Goal: Task Accomplishment & Management: Use online tool/utility

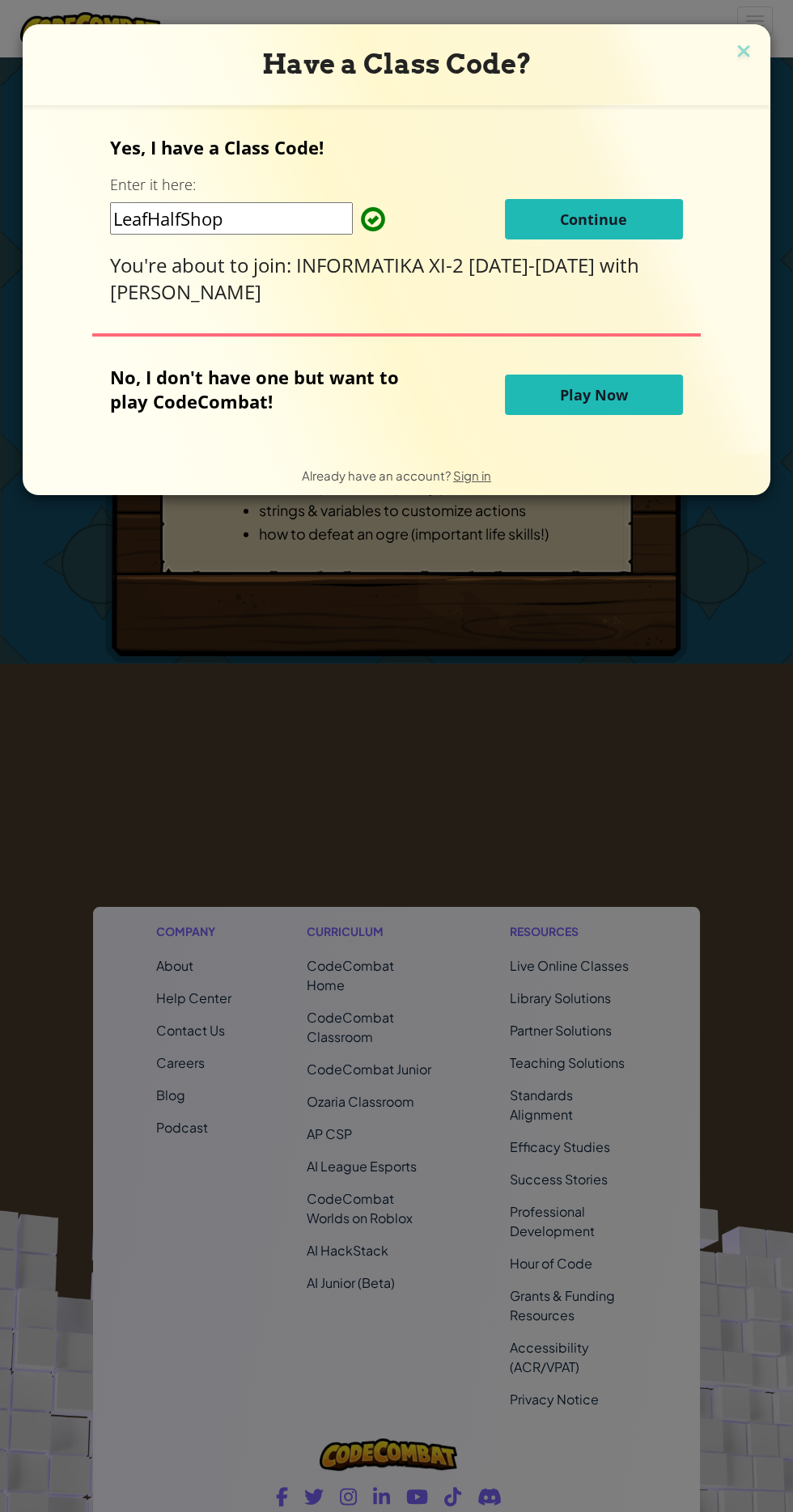
click at [584, 213] on span "Continue" at bounding box center [593, 219] width 67 height 20
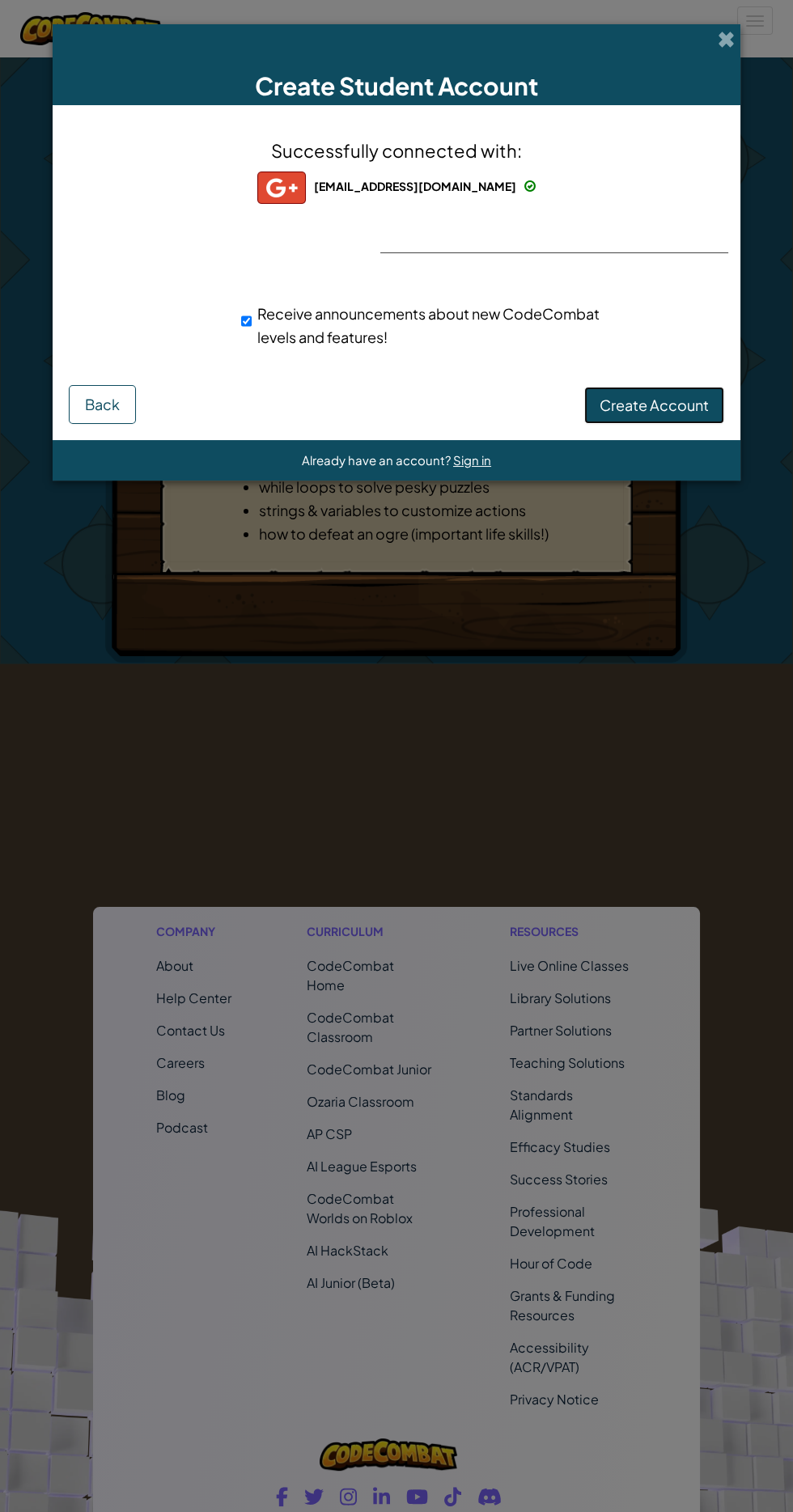
click at [657, 398] on span "Create Account" at bounding box center [654, 405] width 109 height 19
click at [657, 408] on button "Create Account" at bounding box center [655, 405] width 140 height 37
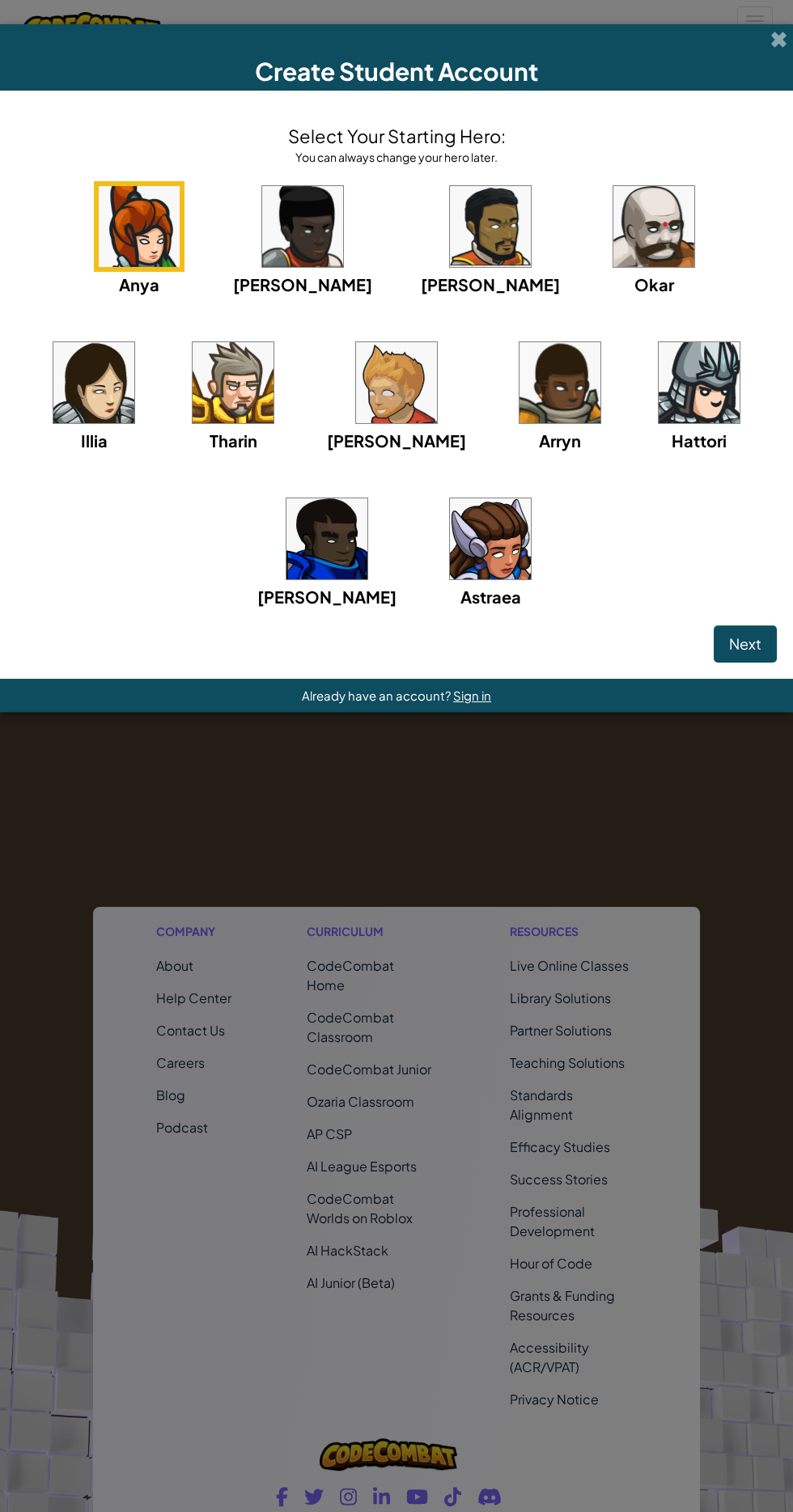
click at [119, 237] on img at bounding box center [139, 227] width 81 height 81
click at [739, 636] on span "Next" at bounding box center [745, 643] width 32 height 19
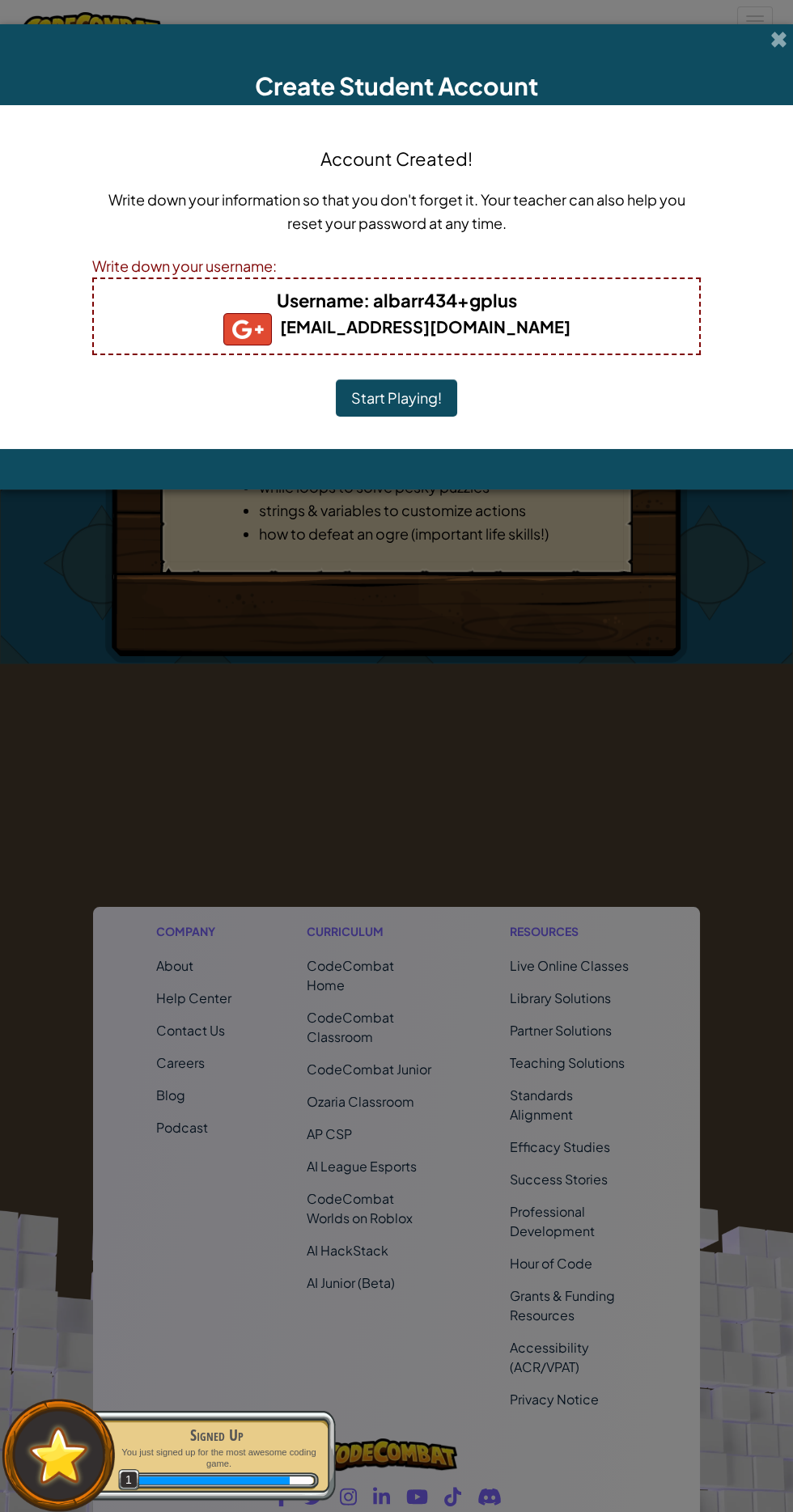
click at [388, 391] on button "Start Playing!" at bounding box center [396, 397] width 121 height 37
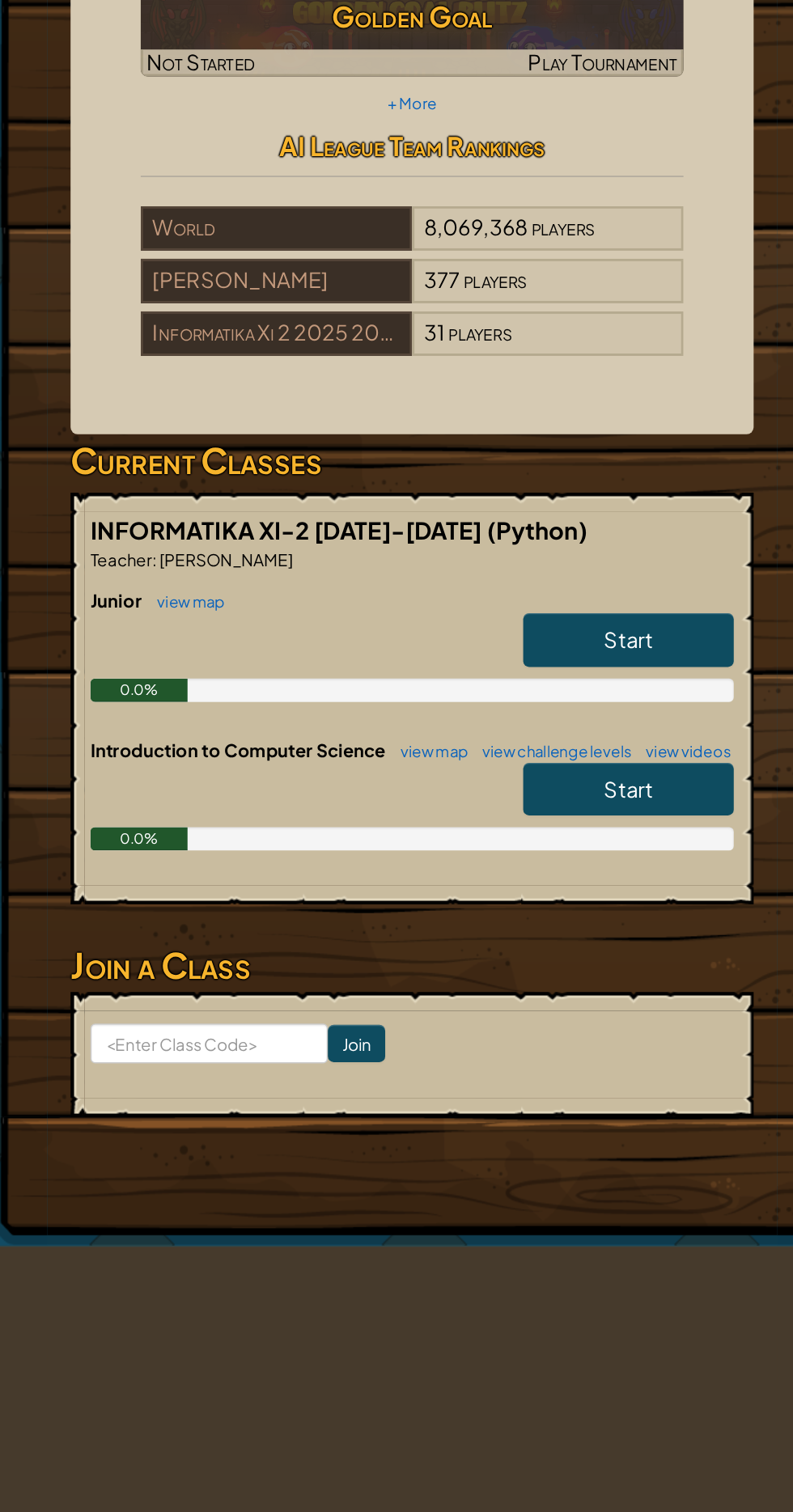
scroll to position [2, 0]
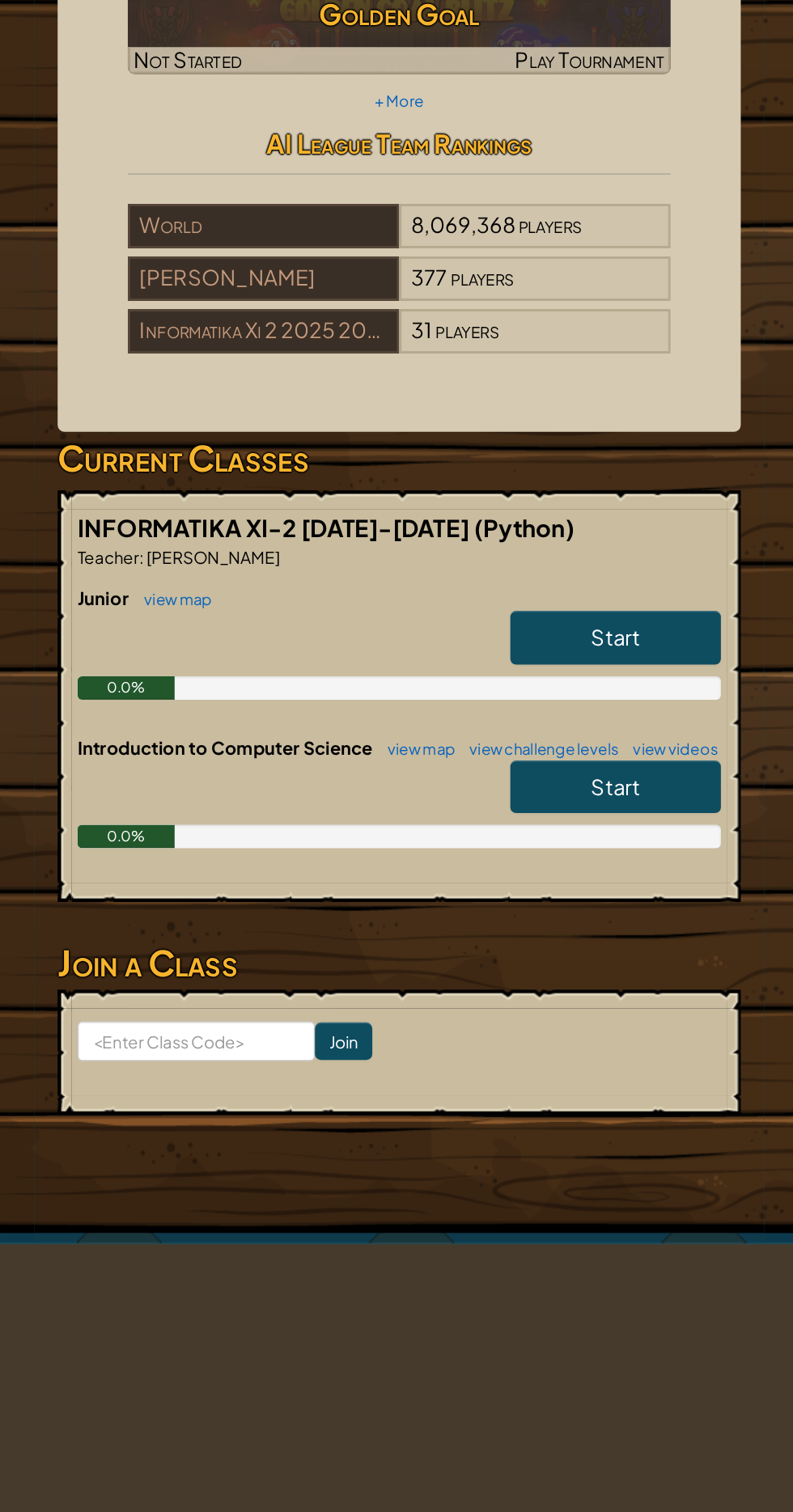
click at [555, 754] on span "Start" at bounding box center [546, 752] width 34 height 19
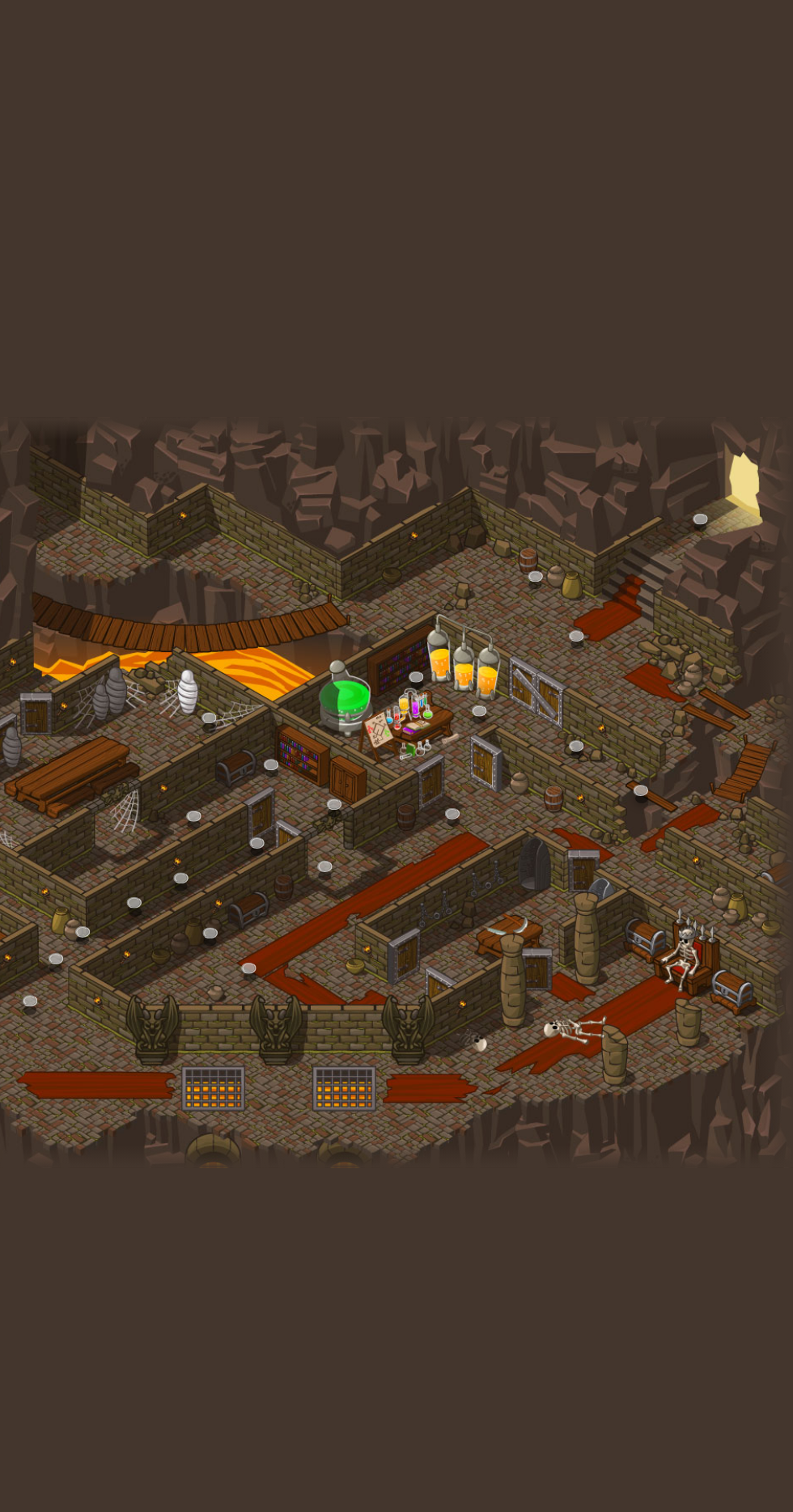
click at [502, 696] on div at bounding box center [396, 755] width 793 height 519
click at [508, 678] on div at bounding box center [396, 755] width 793 height 519
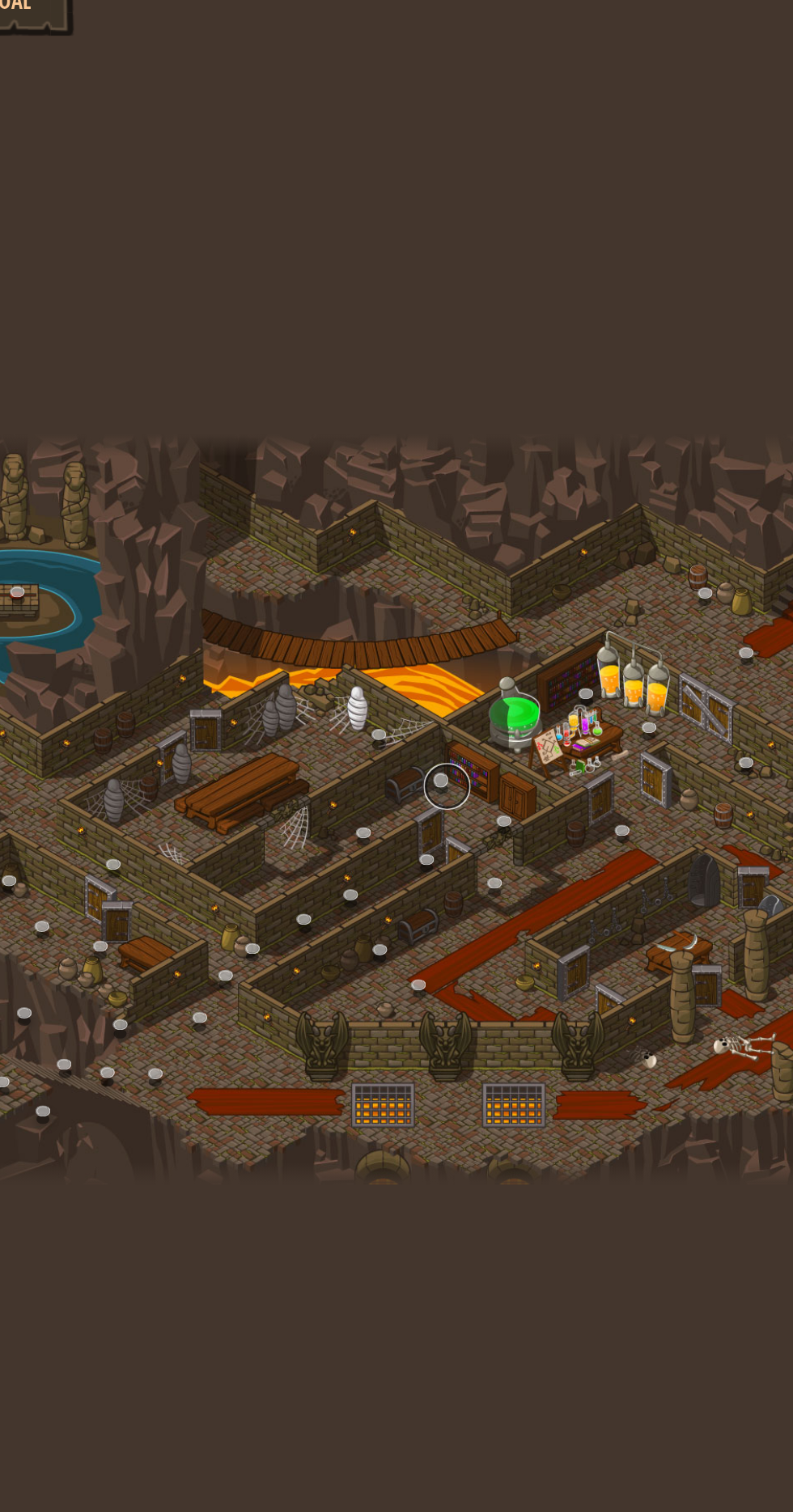
click at [441, 738] on link at bounding box center [436, 740] width 32 height 32
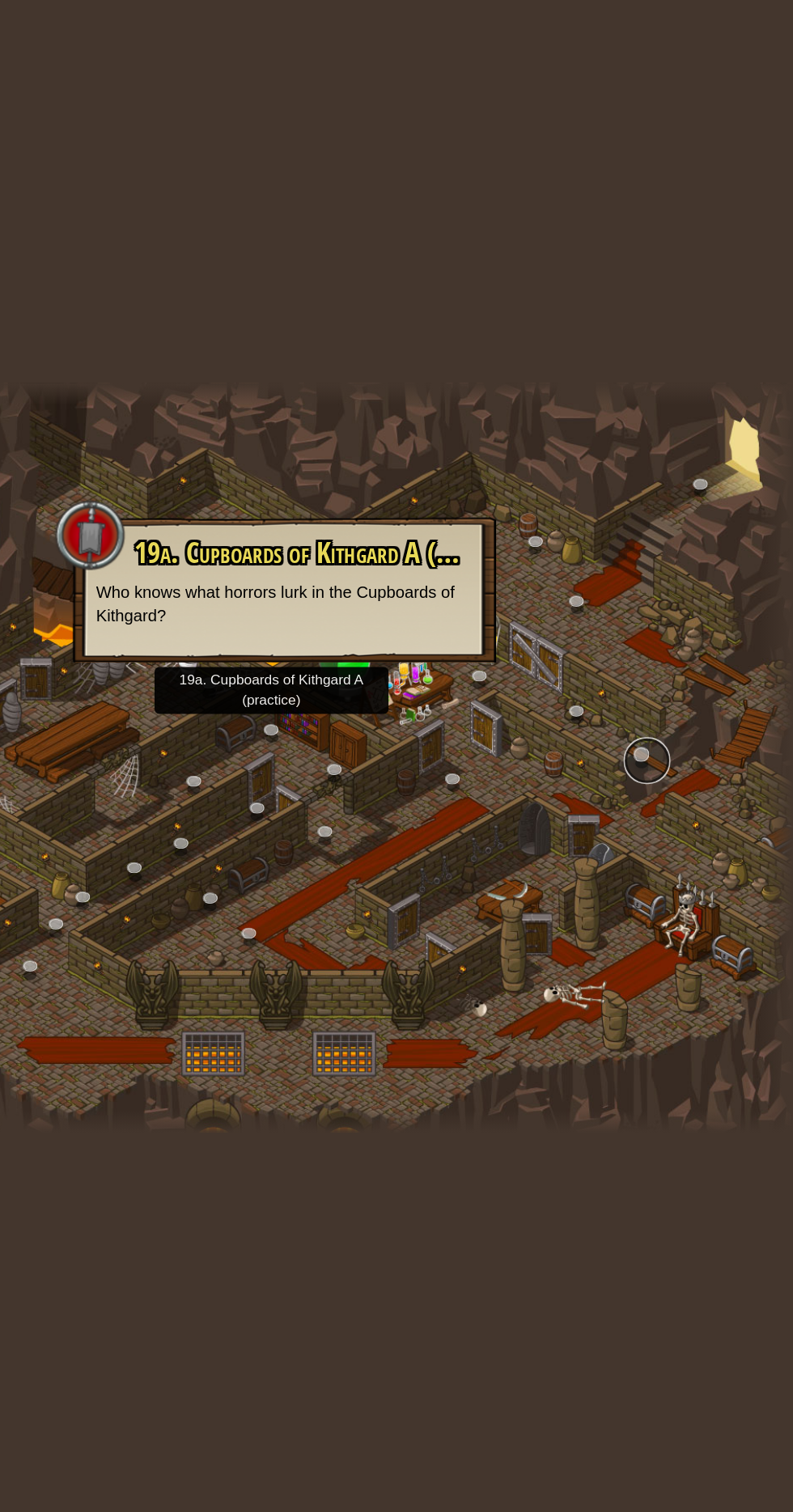
click at [687, 755] on link at bounding box center [691, 758] width 32 height 32
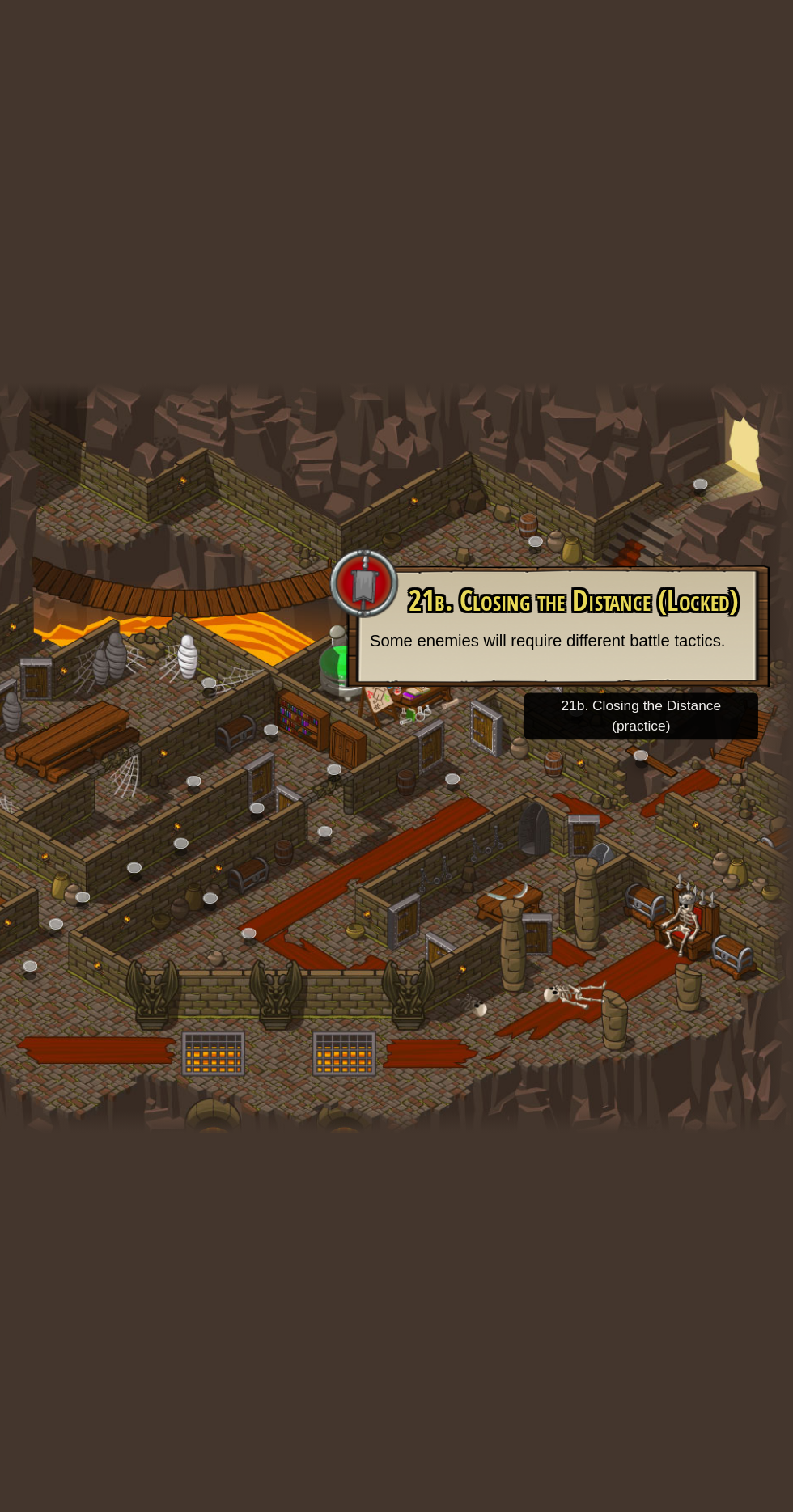
click at [570, 666] on p "Some enemies will require different battle tactics." at bounding box center [630, 674] width 261 height 16
click at [574, 669] on p "Some enemies will require different battle tactics." at bounding box center [630, 674] width 261 height 16
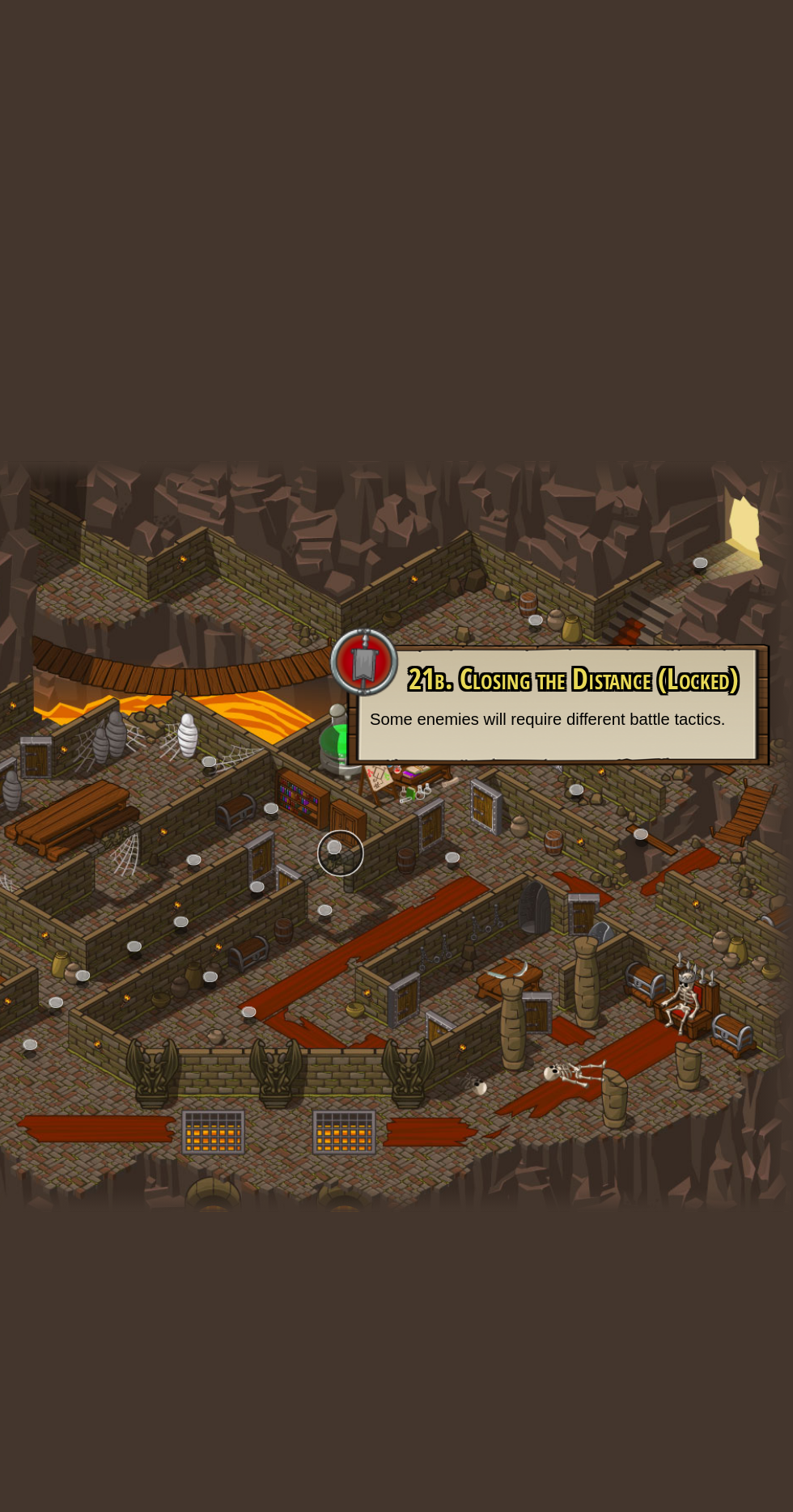
click at [480, 769] on link at bounding box center [480, 768] width 32 height 32
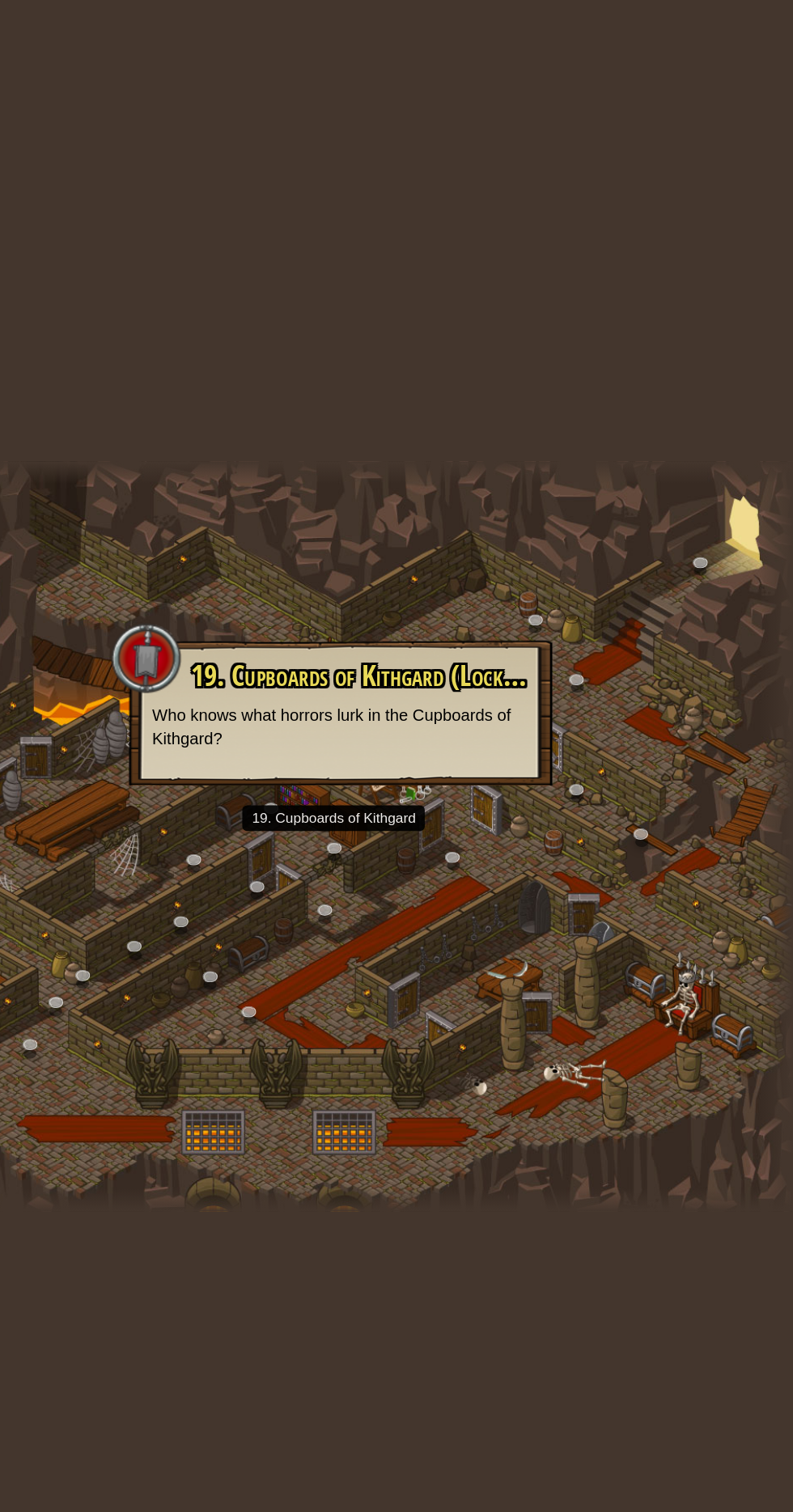
click at [439, 672] on p "Who knows what horrors lurk in the Cupboards of Kithgard?" at bounding box center [480, 680] width 261 height 32
click at [343, 626] on div at bounding box center [345, 633] width 49 height 49
click at [517, 680] on p "Who knows what horrors lurk in the Cupboards of Kithgard?" at bounding box center [480, 680] width 261 height 32
click at [628, 615] on link at bounding box center [619, 609] width 32 height 32
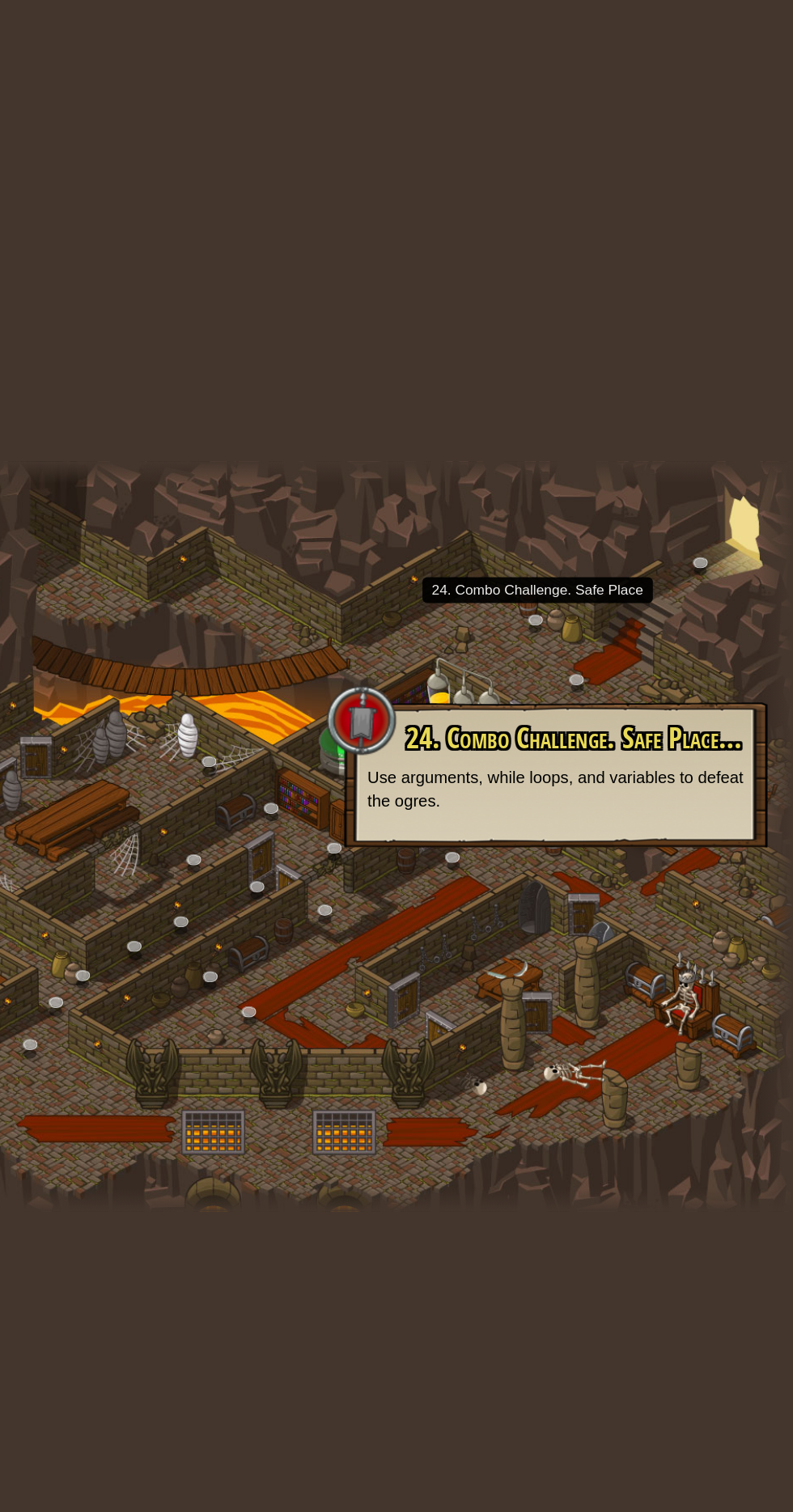
click at [602, 700] on div "24. Combo Challenge. Safe Place (Locked) Use arguments, while loops, and variab…" at bounding box center [628, 707] width 261 height 62
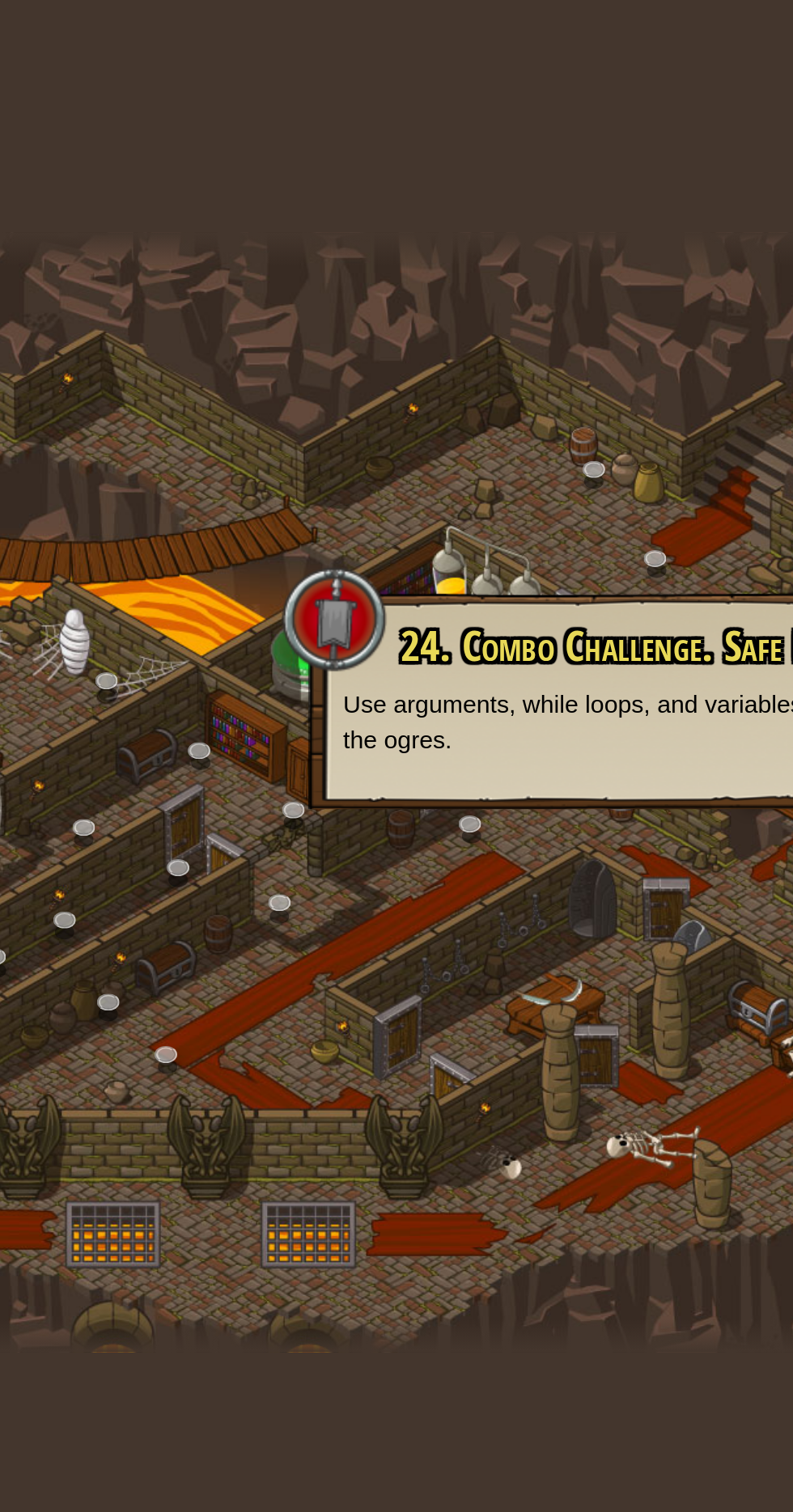
click at [521, 673] on div "24. Combo Challenge. Safe Place (Locked) Use arguments, while loops, and variab…" at bounding box center [628, 714] width 293 height 101
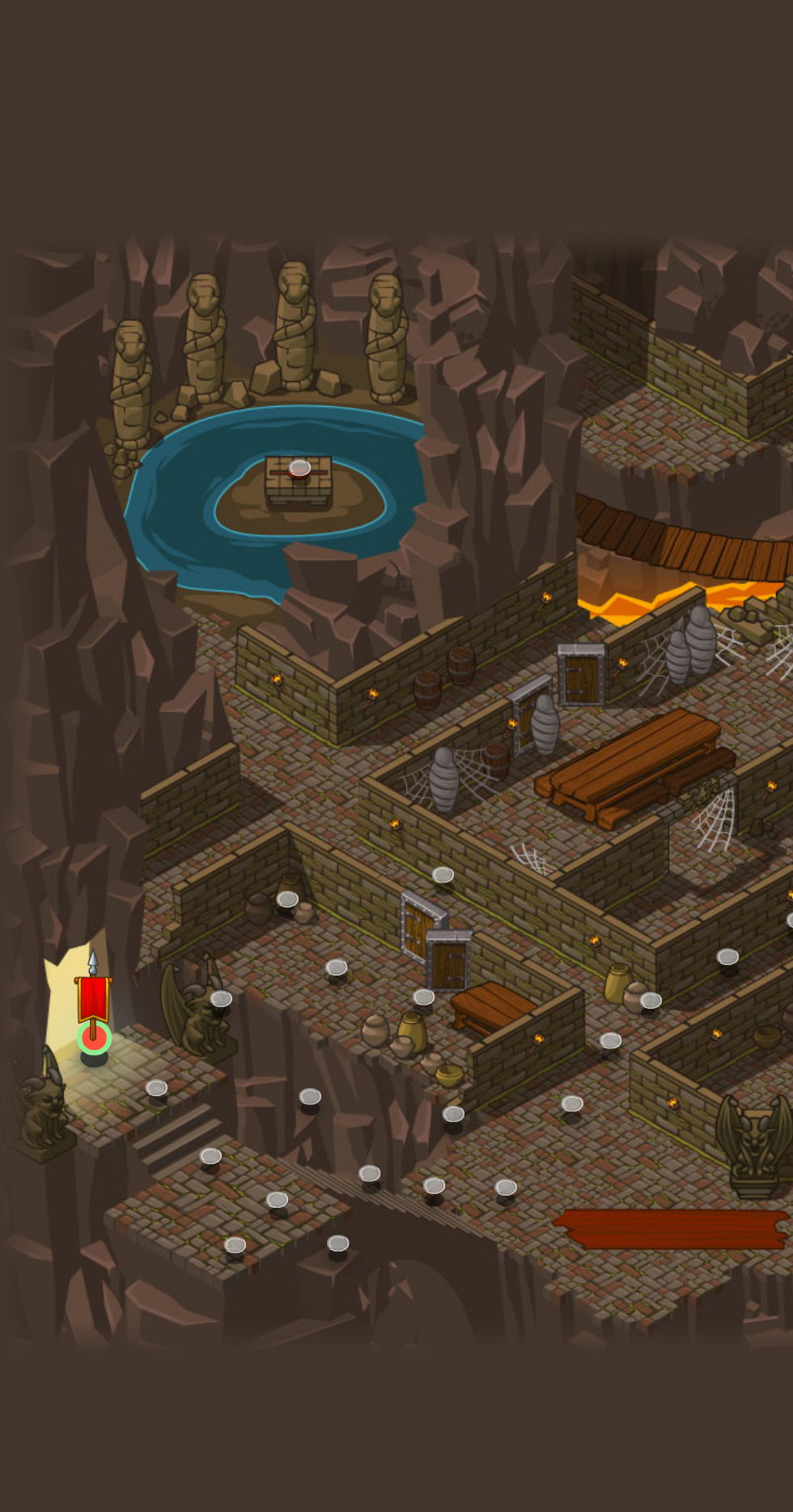
click at [34, 867] on img at bounding box center [43, 849] width 19 height 43
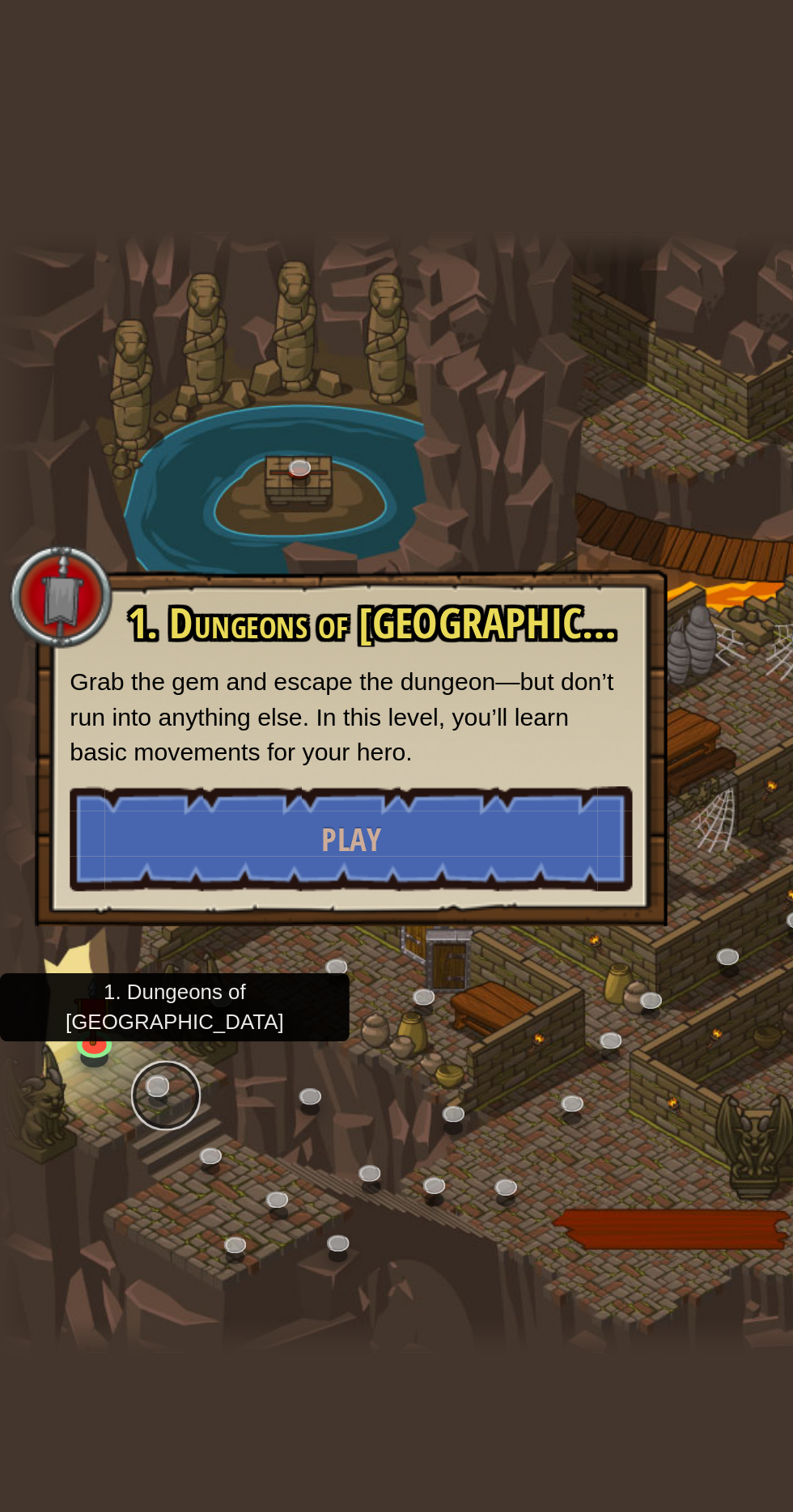
click at [76, 885] on link at bounding box center [76, 896] width 32 height 32
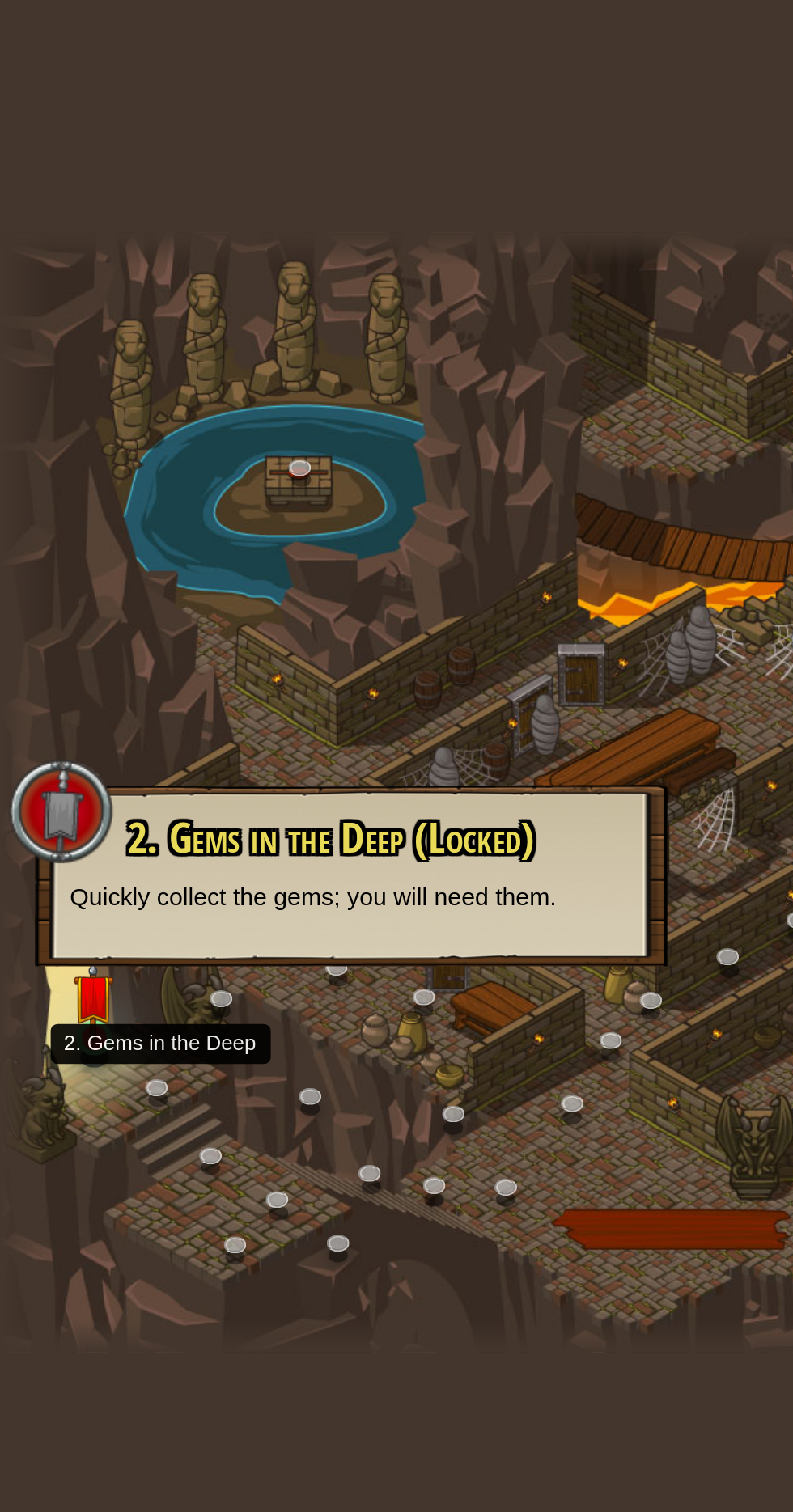
click at [43, 847] on img at bounding box center [43, 849] width 19 height 43
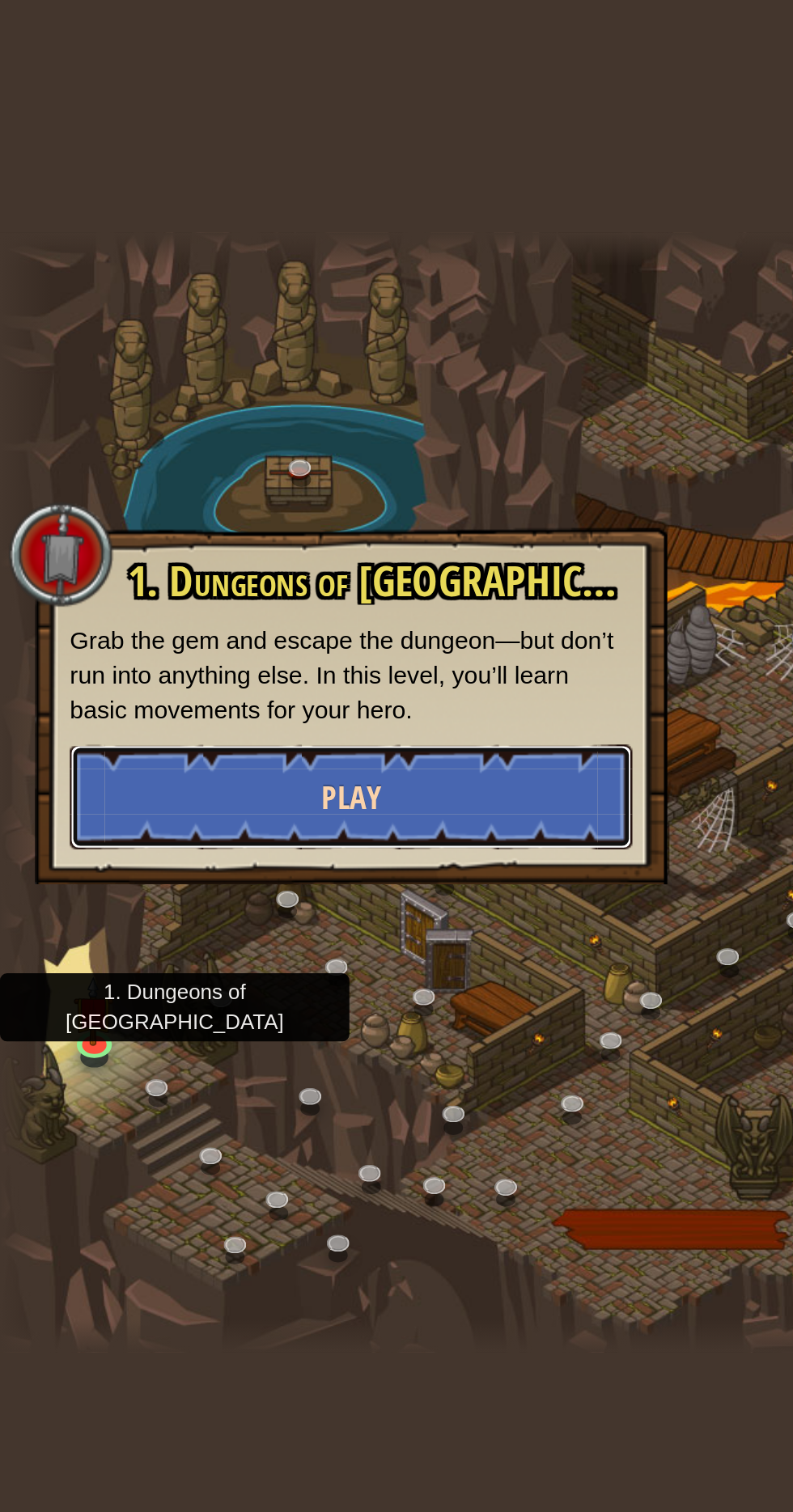
click at [149, 760] on span "Play" at bounding box center [163, 758] width 28 height 20
